Goal: Task Accomplishment & Management: Manage account settings

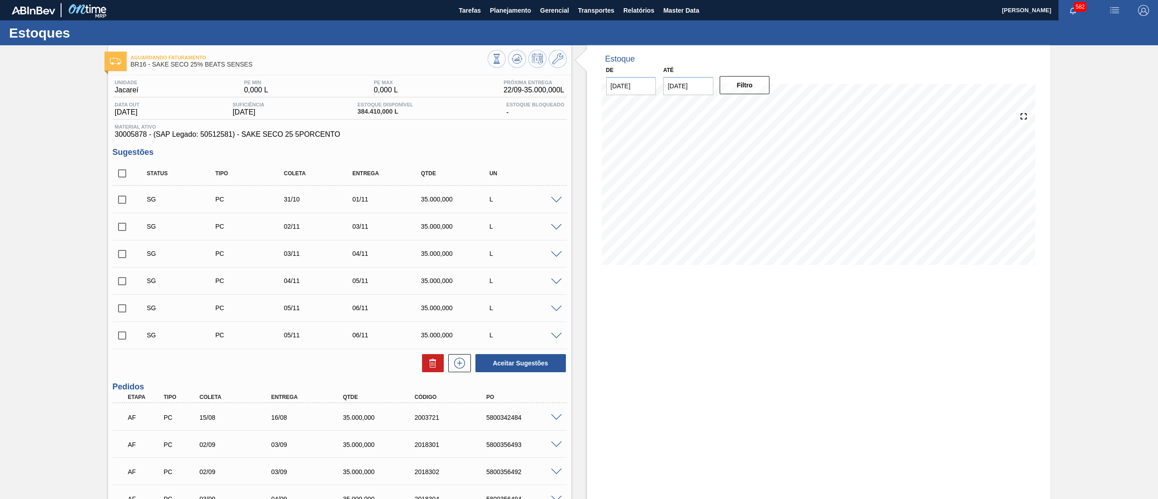
click at [509, 20] on button "Planejamento" at bounding box center [510, 10] width 50 height 20
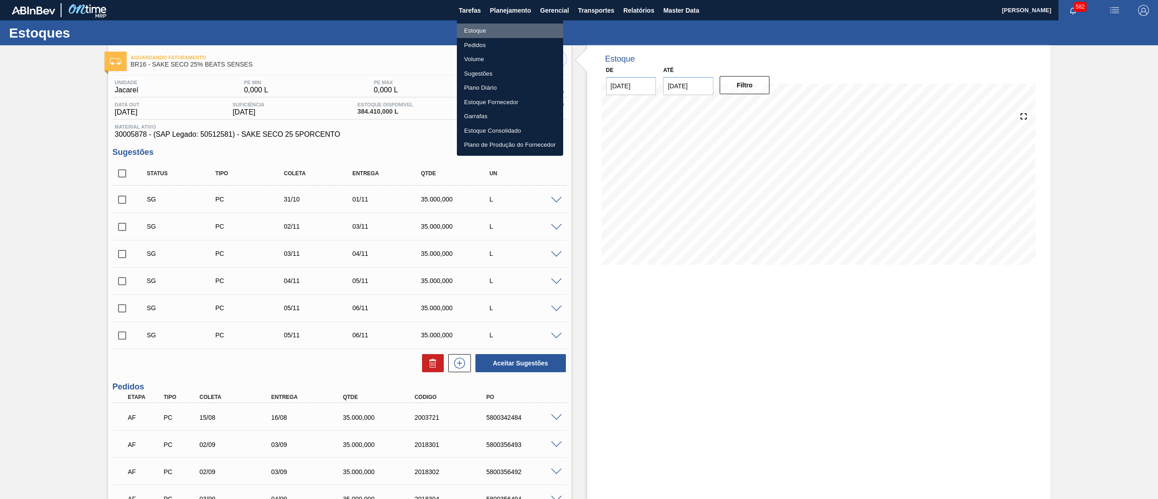
click at [493, 27] on li "Estoque" at bounding box center [510, 31] width 106 height 14
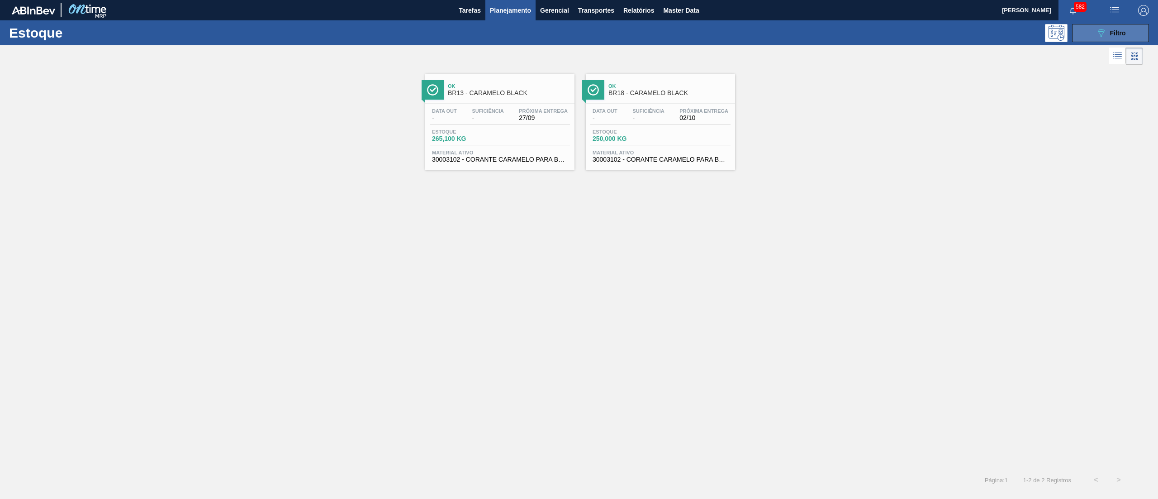
click at [1096, 33] on icon "089F7B8B-B2A5-4AFE-B5C0-19BA573D28AC" at bounding box center [1101, 33] width 11 height 11
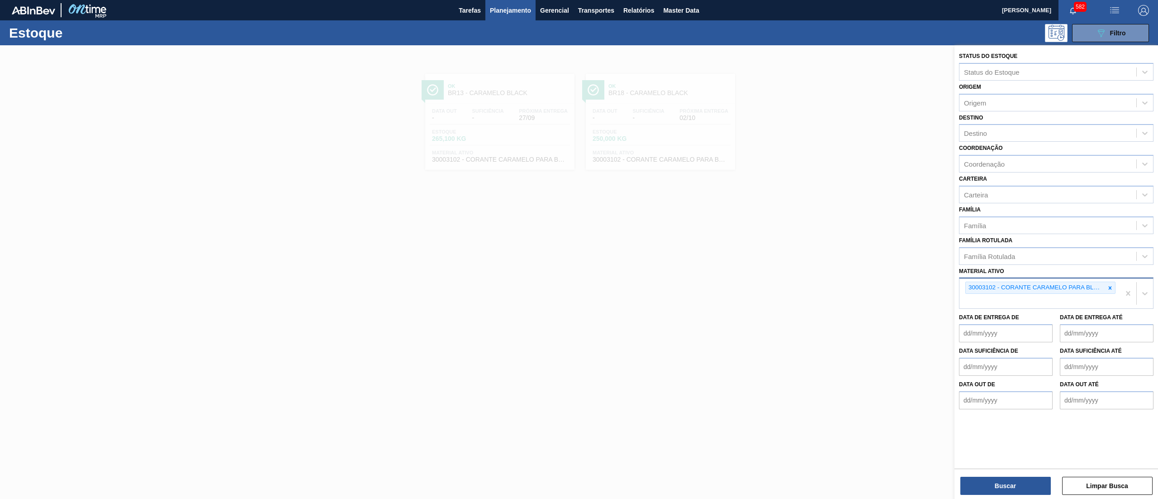
click at [1117, 289] on div "30003102 - CORANTE CARAMELO PARA BLACK;25KG" at bounding box center [1040, 293] width 161 height 30
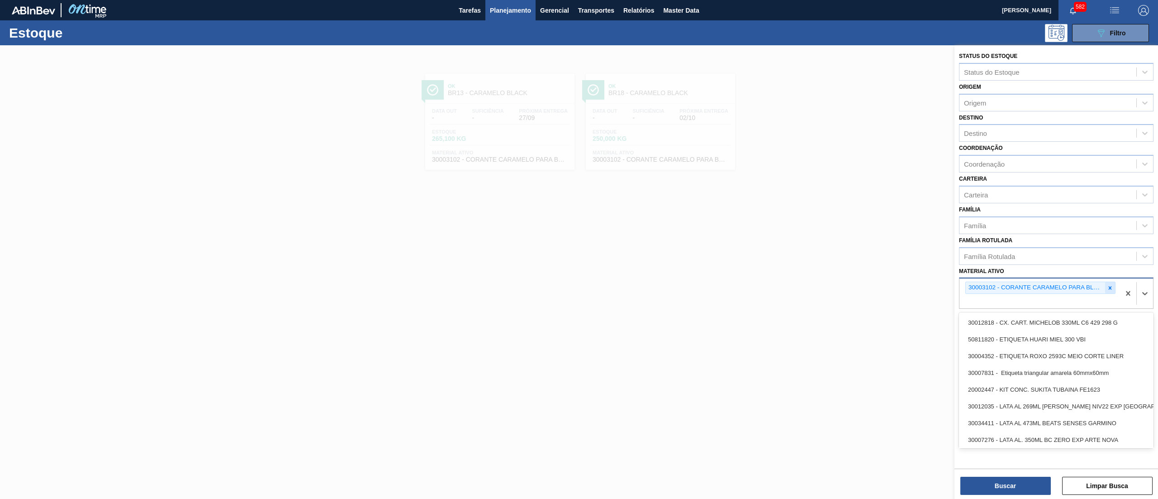
click at [1110, 285] on icon at bounding box center [1110, 288] width 6 height 6
paste ativo "30034000"
type ativo "30034000"
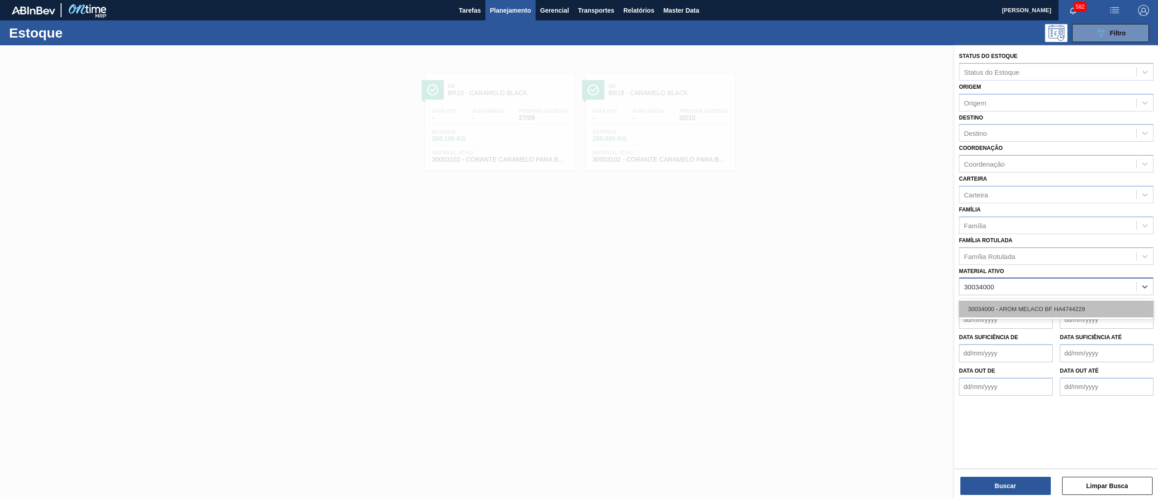
click at [1101, 304] on div "30034000 - AROM MELACO BF HA4744229" at bounding box center [1056, 308] width 195 height 17
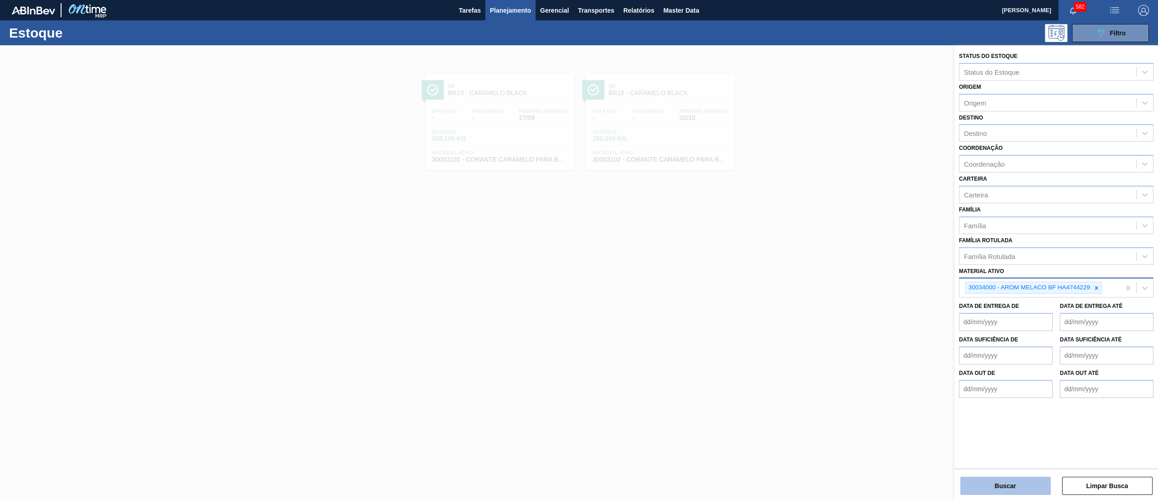
click at [996, 485] on button "Buscar" at bounding box center [1006, 485] width 90 height 18
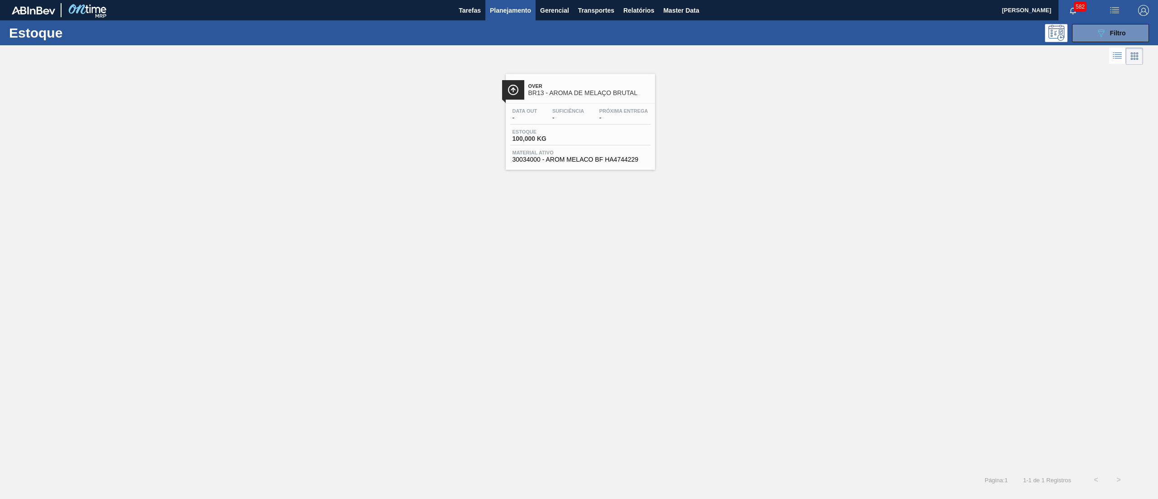
click at [540, 147] on div "Data out - Suficiência - Próxima Entrega - Estoque 100,000 KG Material ativo 30…" at bounding box center [580, 135] width 149 height 62
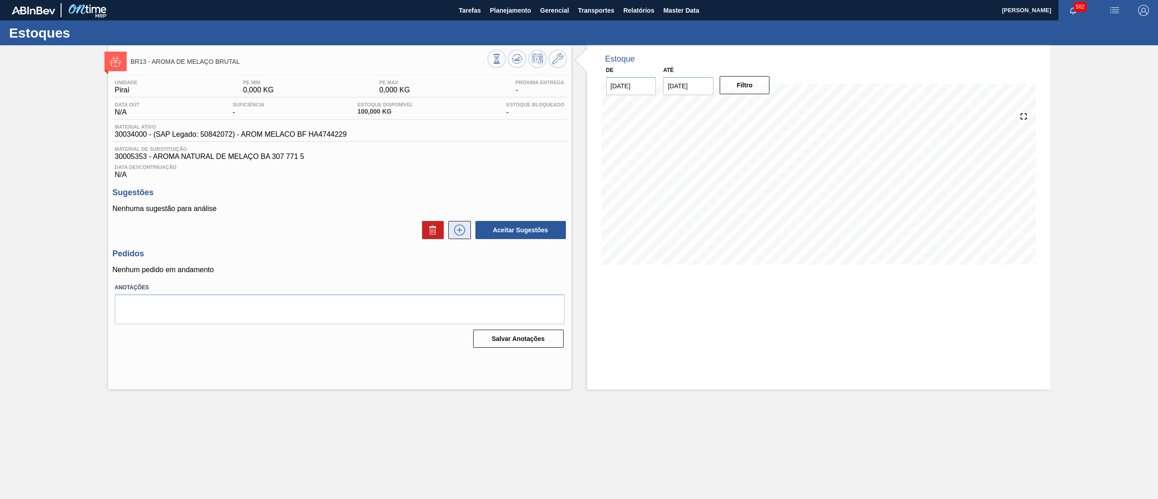
click at [460, 228] on icon at bounding box center [459, 229] width 14 height 11
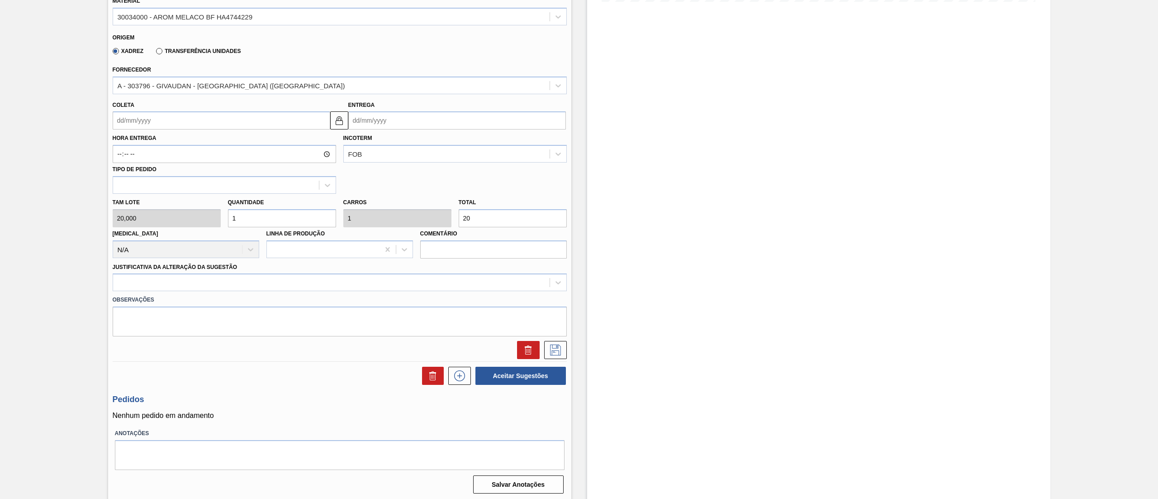
scroll to position [265, 0]
click at [143, 114] on input "Coleta" at bounding box center [222, 118] width 218 height 18
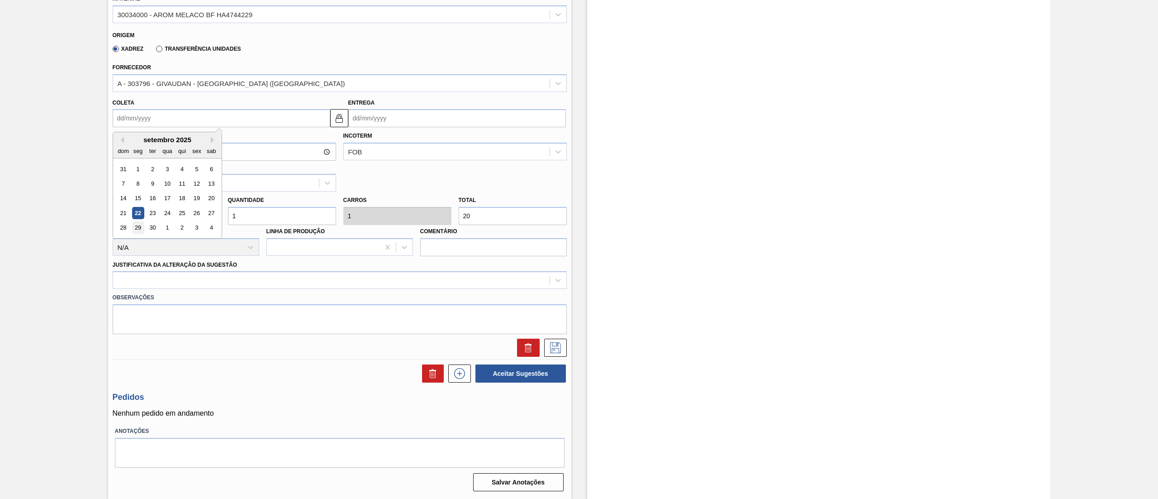
click at [141, 224] on div "29" at bounding box center [138, 228] width 12 height 12
type input "[DATE]"
click at [175, 217] on div "[PERSON_NAME] 20,000 Quantidade 1 Carros 1 Total 20 [MEDICAL_DATA] N/A Linha de…" at bounding box center [340, 223] width 462 height 65
type input "2"
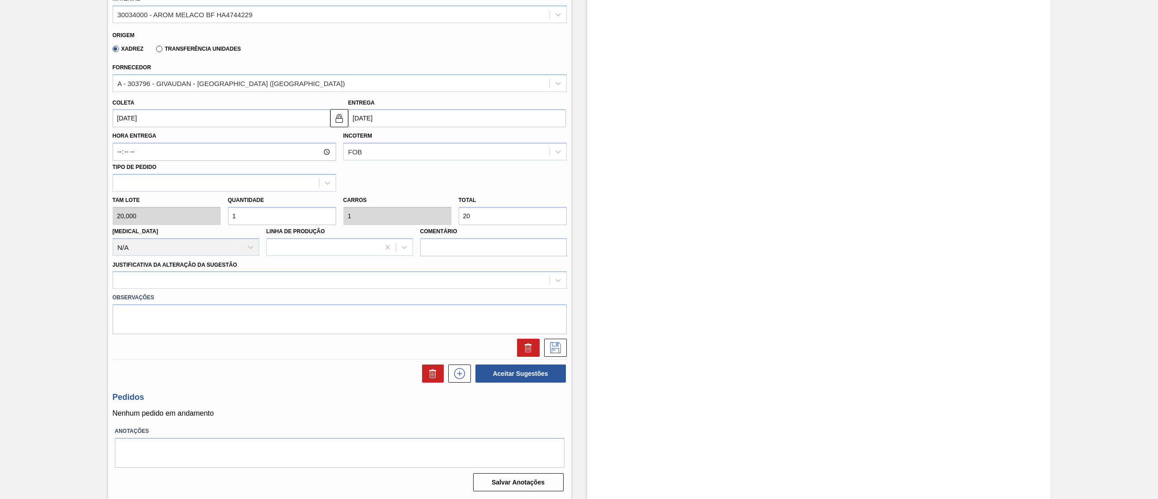
type input "2"
type input "40"
click at [190, 215] on div "[PERSON_NAME] 20,000 Quantidade 2 Carros 2 Total 40 [MEDICAL_DATA] N/A Linha de…" at bounding box center [340, 223] width 462 height 65
type input "1"
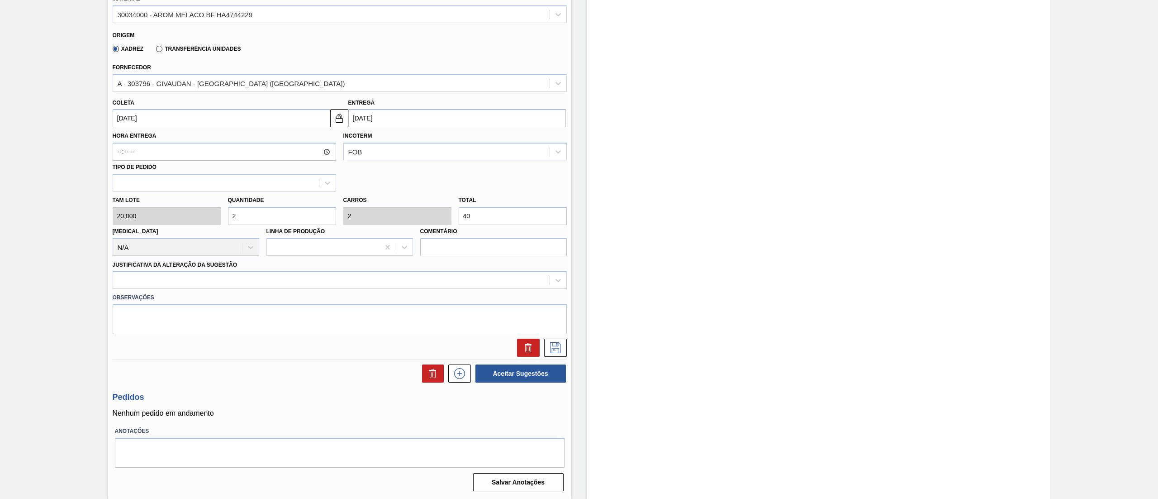
type input "20"
type input "10"
type input "200"
type input "10"
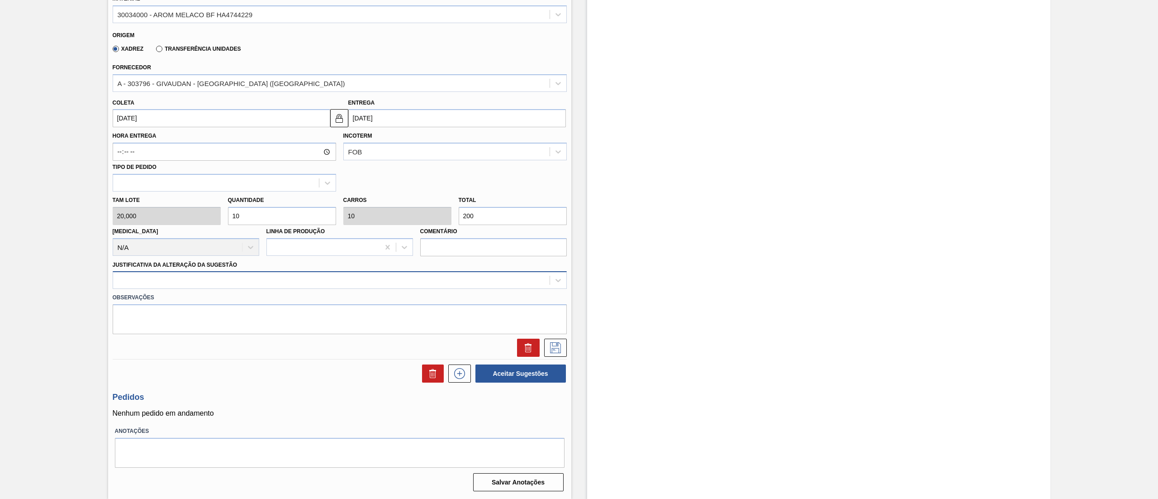
click at [179, 286] on div at bounding box center [331, 280] width 437 height 13
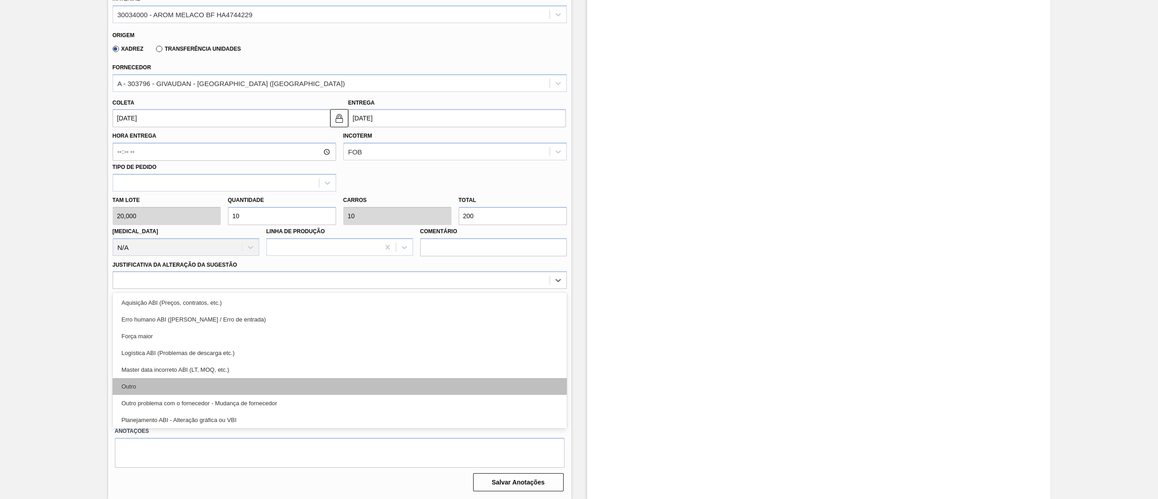
click at [186, 382] on div "Outro" at bounding box center [340, 386] width 454 height 17
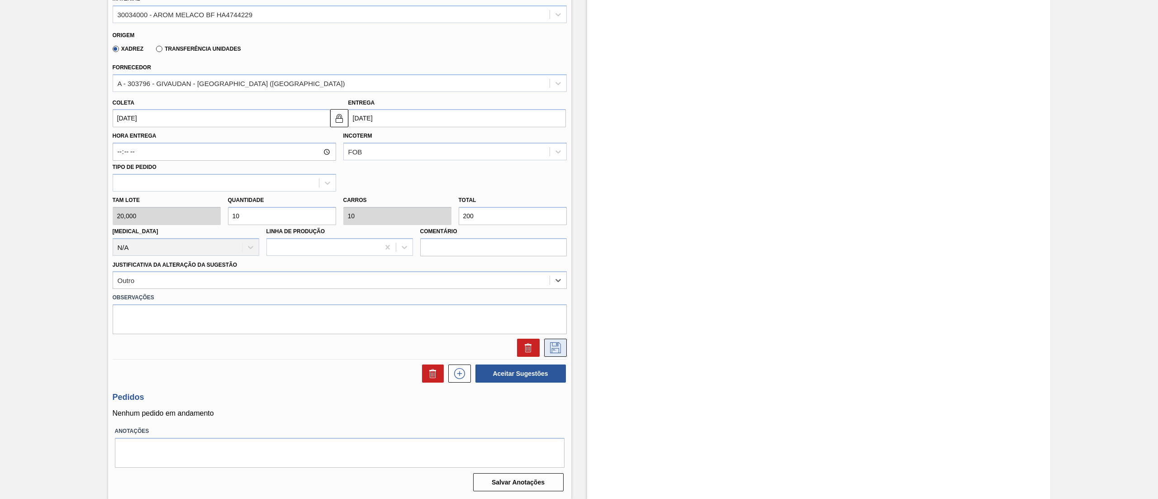
click at [561, 343] on icon at bounding box center [555, 347] width 14 height 11
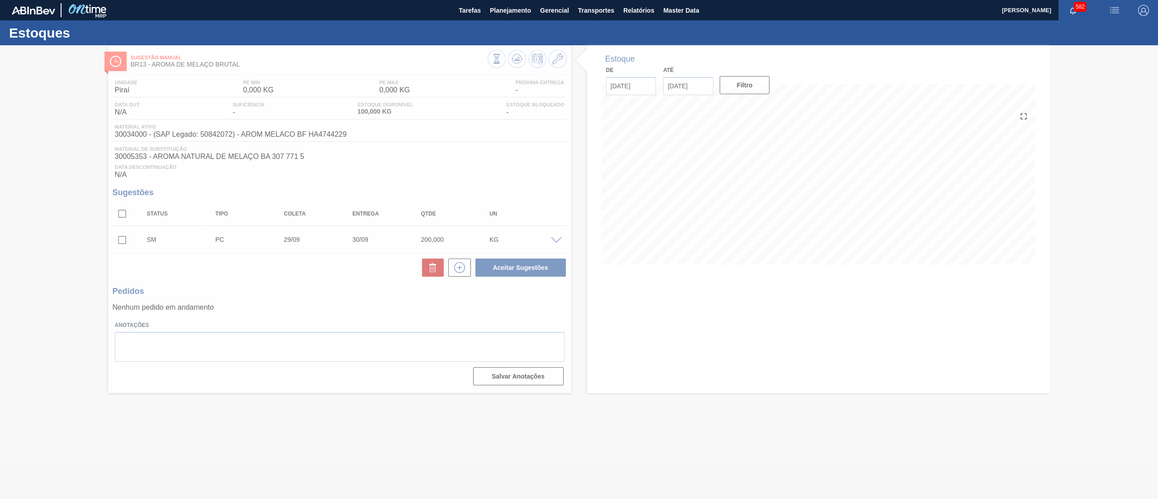
scroll to position [0, 0]
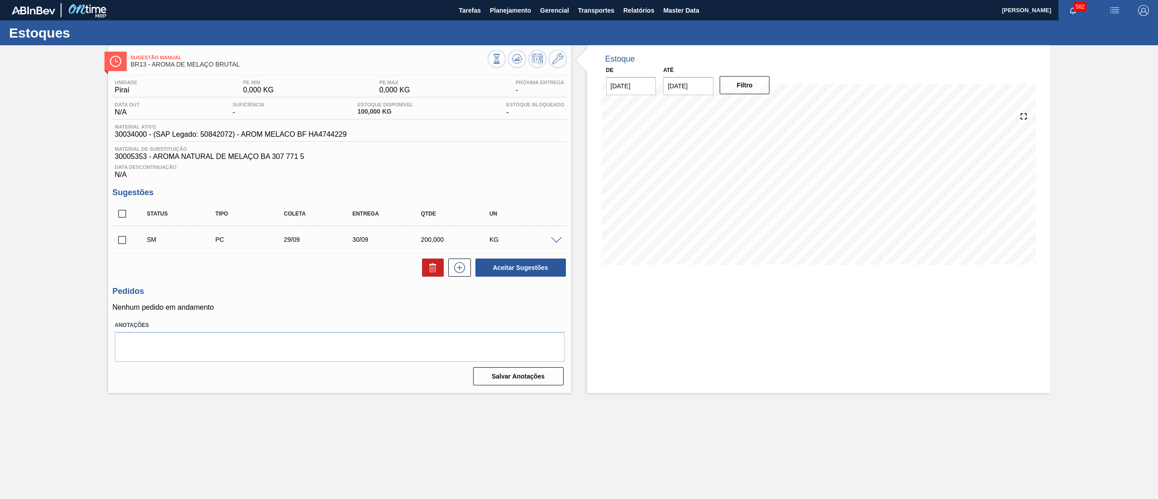
click at [124, 235] on input "checkbox" at bounding box center [122, 239] width 19 height 19
click at [500, 267] on button "Aceitar Sugestões" at bounding box center [521, 267] width 90 height 18
checkbox input "false"
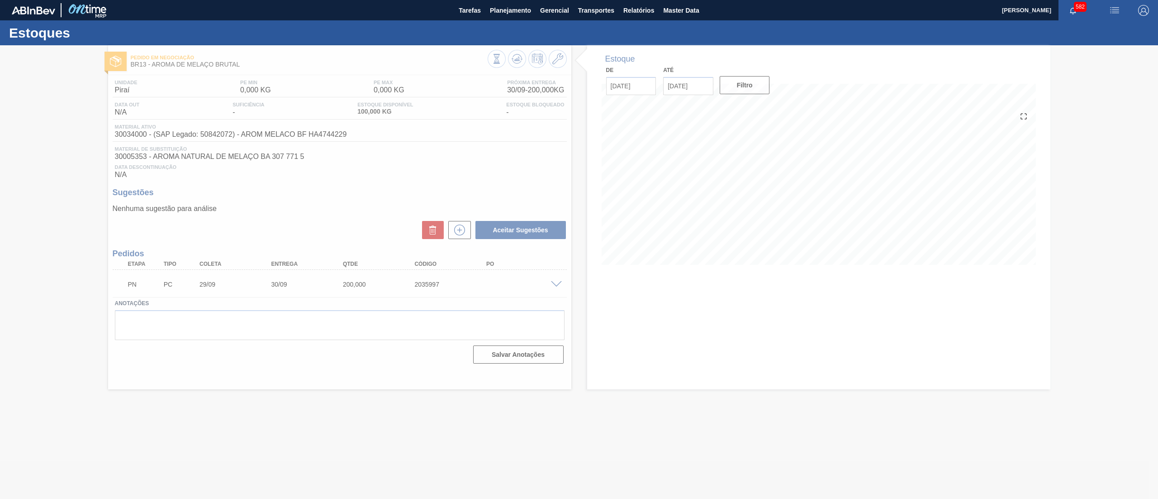
click at [583, 191] on div at bounding box center [579, 271] width 1158 height 453
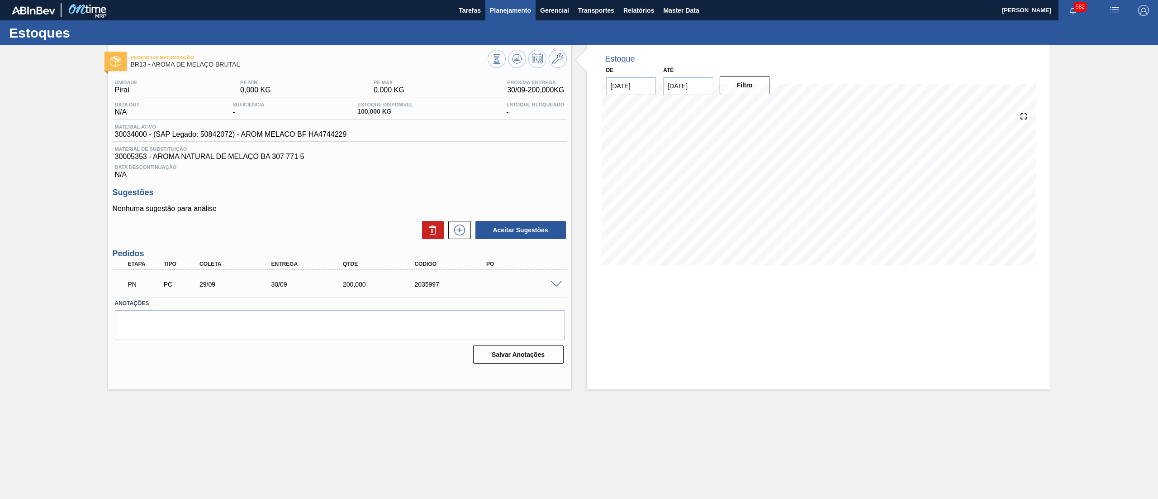
click at [514, 17] on button "Planejamento" at bounding box center [510, 10] width 50 height 20
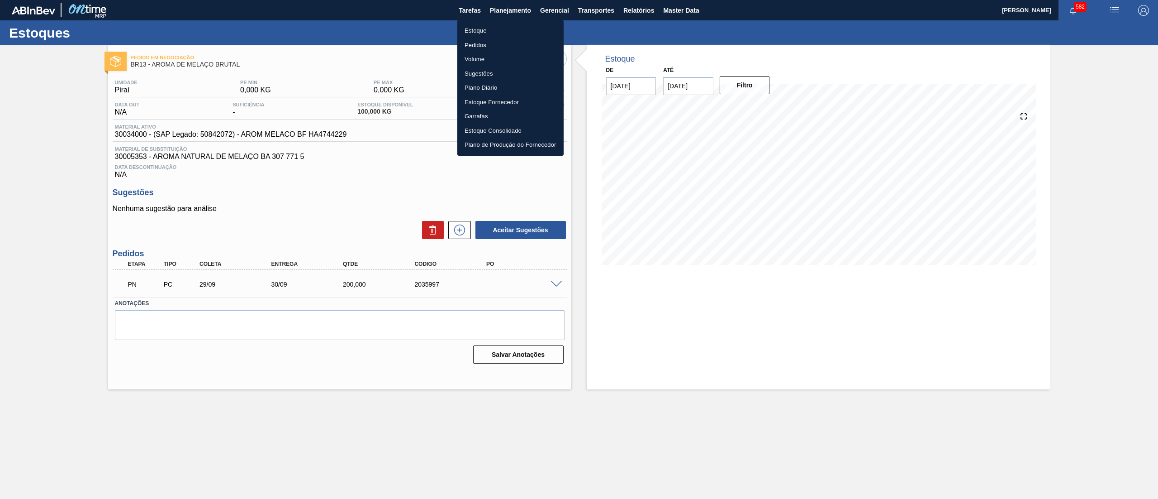
click at [527, 216] on div at bounding box center [579, 249] width 1158 height 499
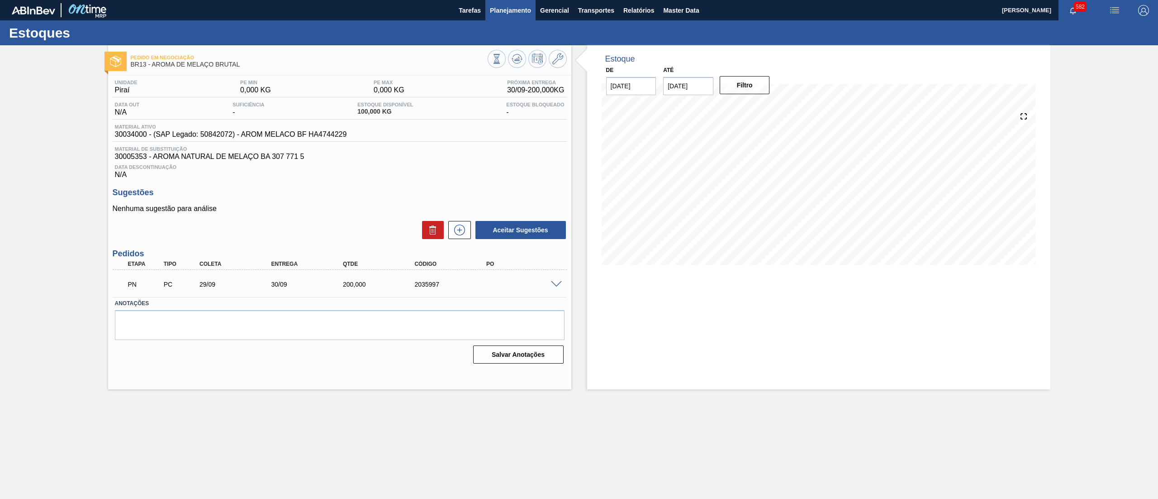
click at [505, 11] on span "Planejamento" at bounding box center [510, 10] width 41 height 11
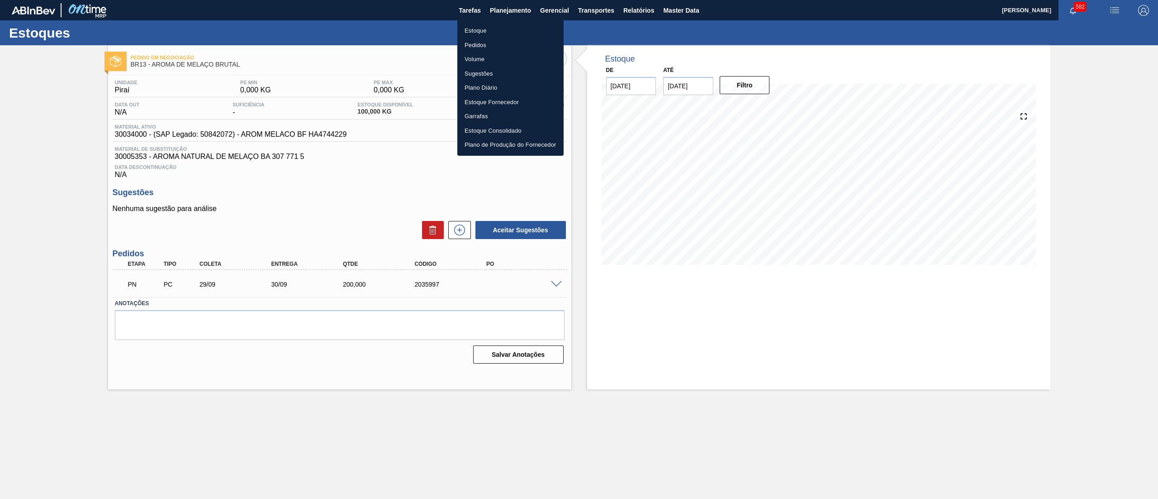
click at [502, 27] on li "Estoque" at bounding box center [510, 31] width 106 height 14
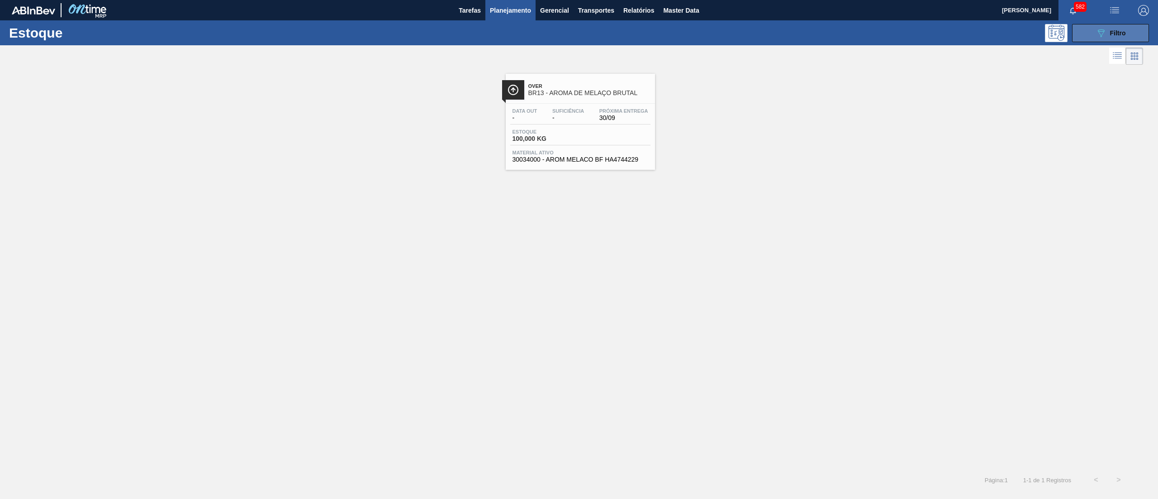
click at [1081, 33] on button "089F7B8B-B2A5-4AFE-B5C0-19BA573D28AC Filtro" at bounding box center [1110, 33] width 77 height 18
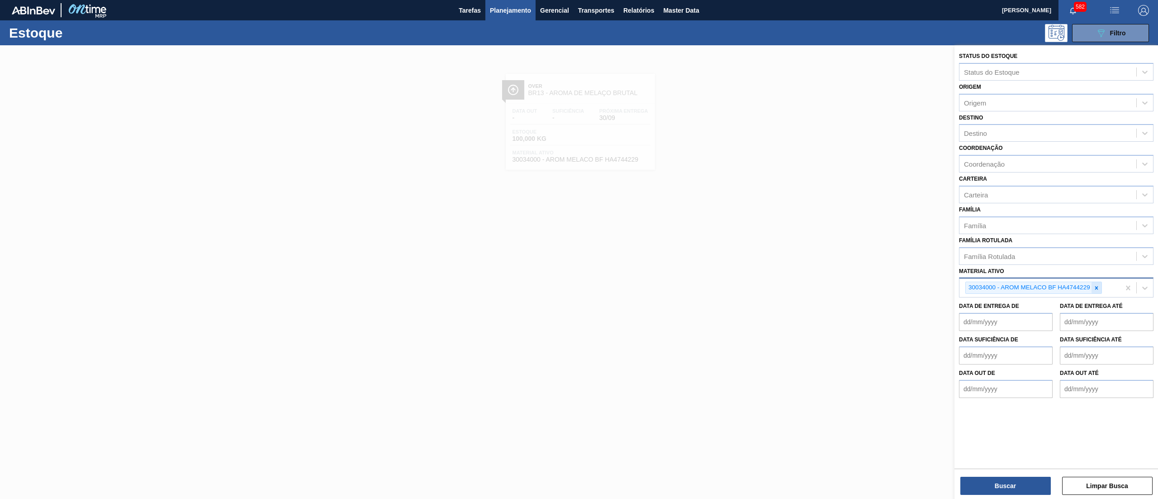
click at [1098, 282] on div at bounding box center [1097, 287] width 10 height 11
paste ativo "30030870"
type ativo "30030870"
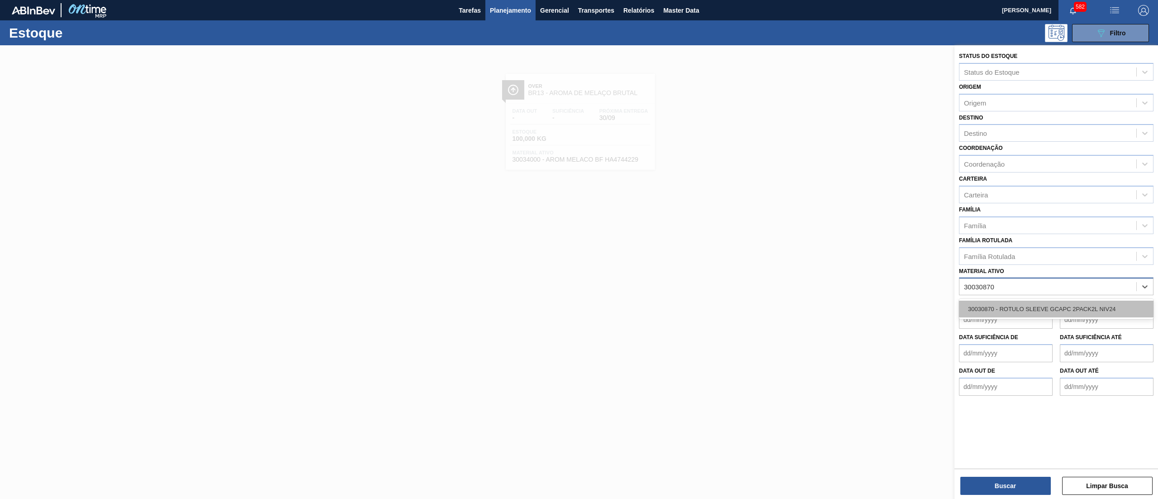
click at [1086, 305] on div "30030870 - ROTULO SLEEVE GCAPC 2PACK2L NIV24" at bounding box center [1056, 308] width 195 height 17
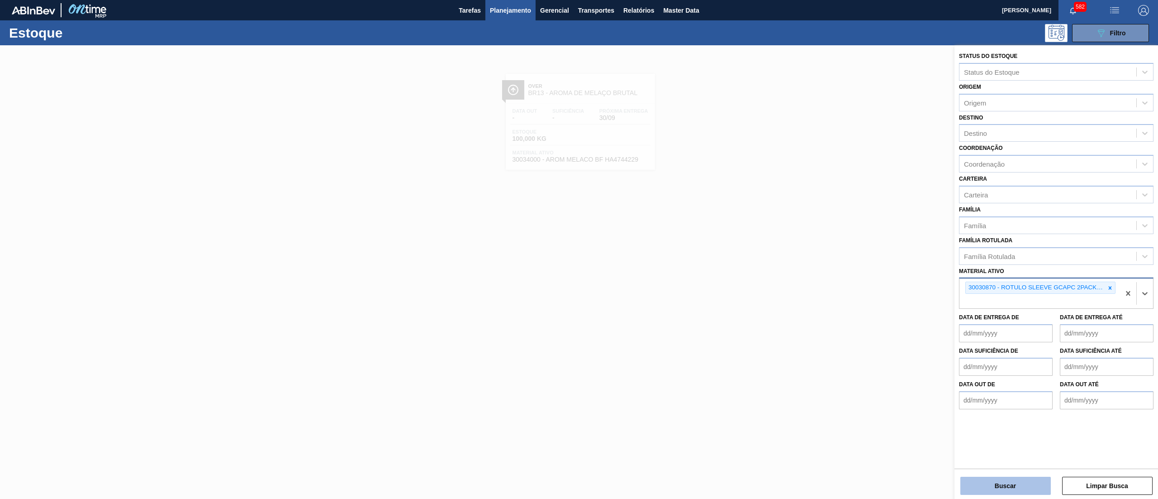
click at [1013, 485] on button "Buscar" at bounding box center [1006, 485] width 90 height 18
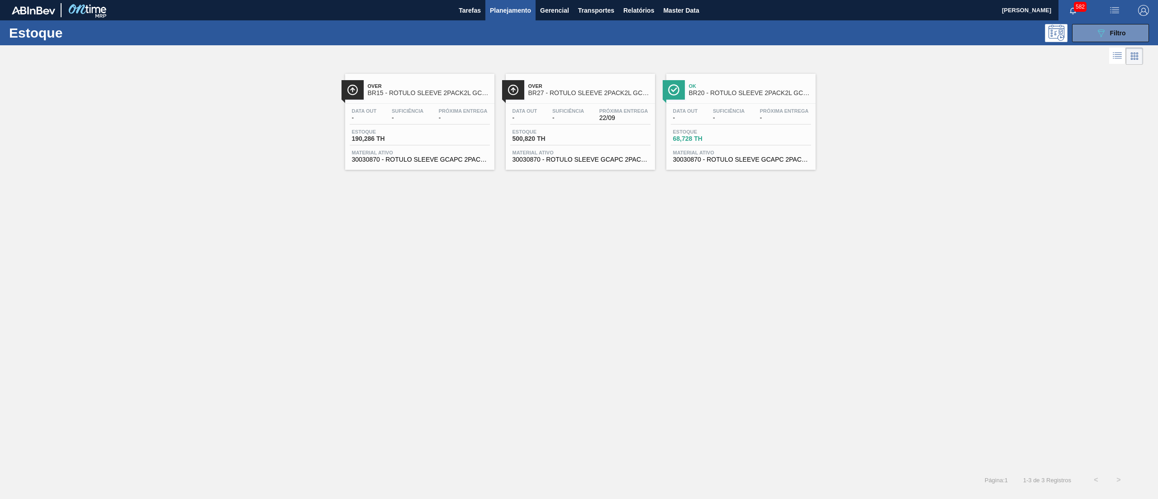
click at [560, 158] on span "30030870 - ROTULO SLEEVE GCAPC 2PACK2L NIV24" at bounding box center [581, 159] width 136 height 7
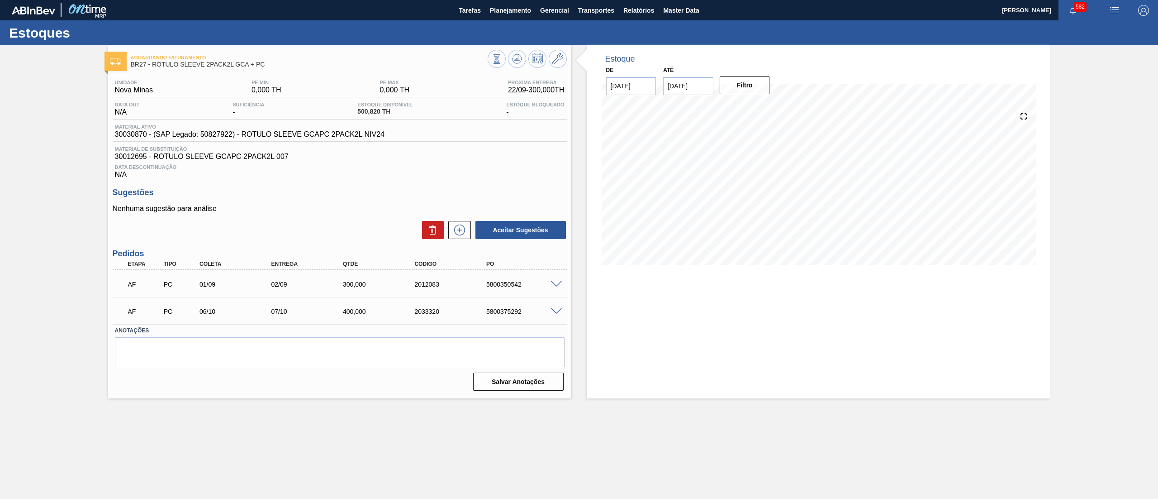
click at [558, 282] on span at bounding box center [556, 284] width 11 height 7
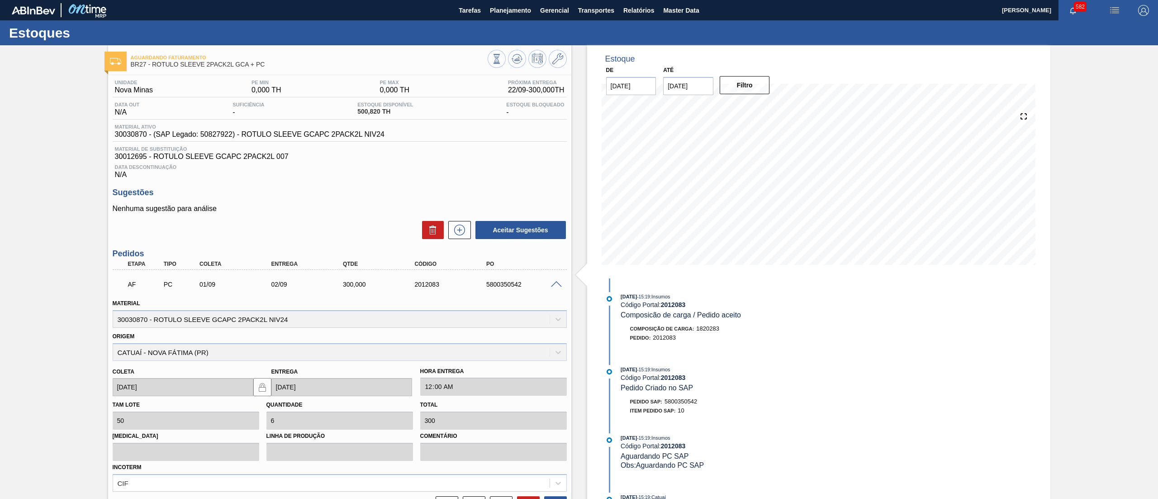
click at [558, 282] on span at bounding box center [556, 284] width 11 height 7
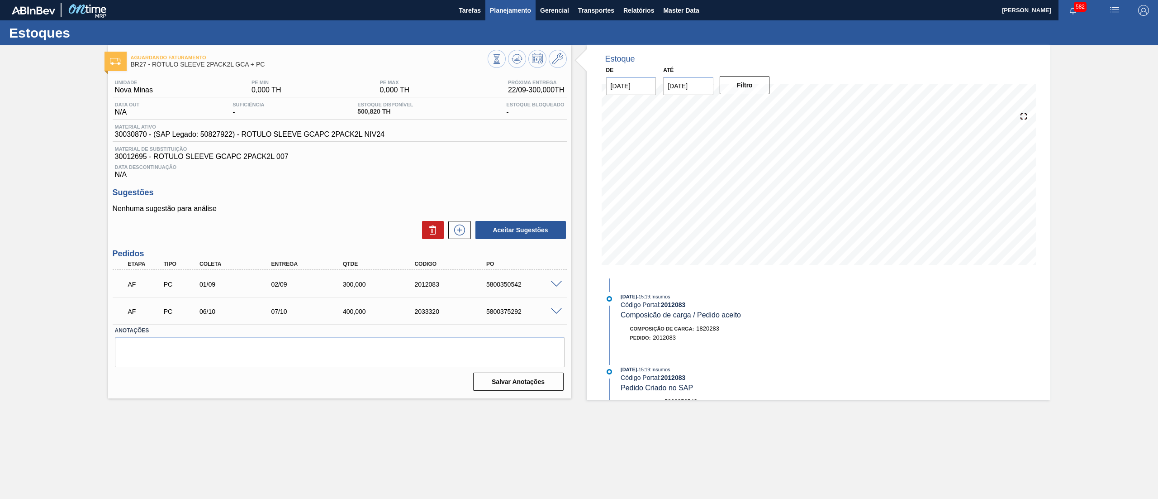
click at [513, 14] on span "Planejamento" at bounding box center [510, 10] width 41 height 11
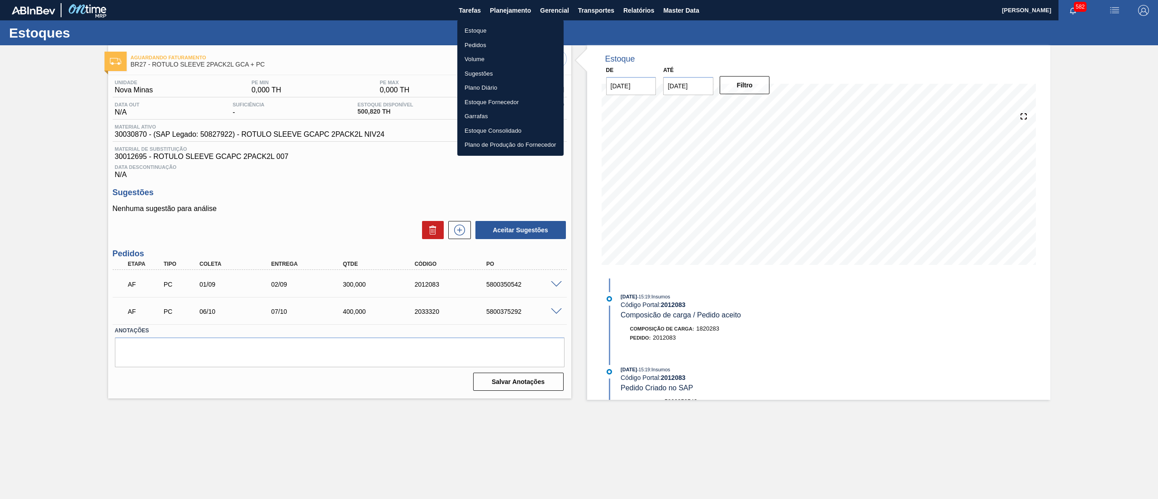
click at [504, 27] on li "Estoque" at bounding box center [510, 31] width 106 height 14
